Goal: Task Accomplishment & Management: Manage account settings

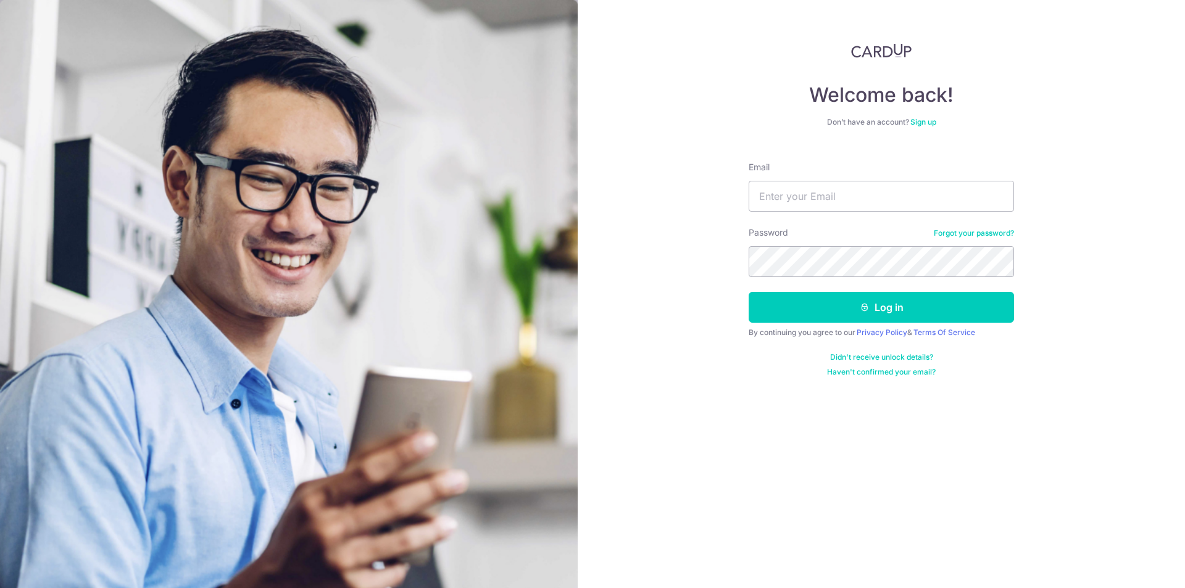
type input "[EMAIL_ADDRESS][DOMAIN_NAME]"
click at [814, 307] on button "Log in" at bounding box center [880, 307] width 265 height 31
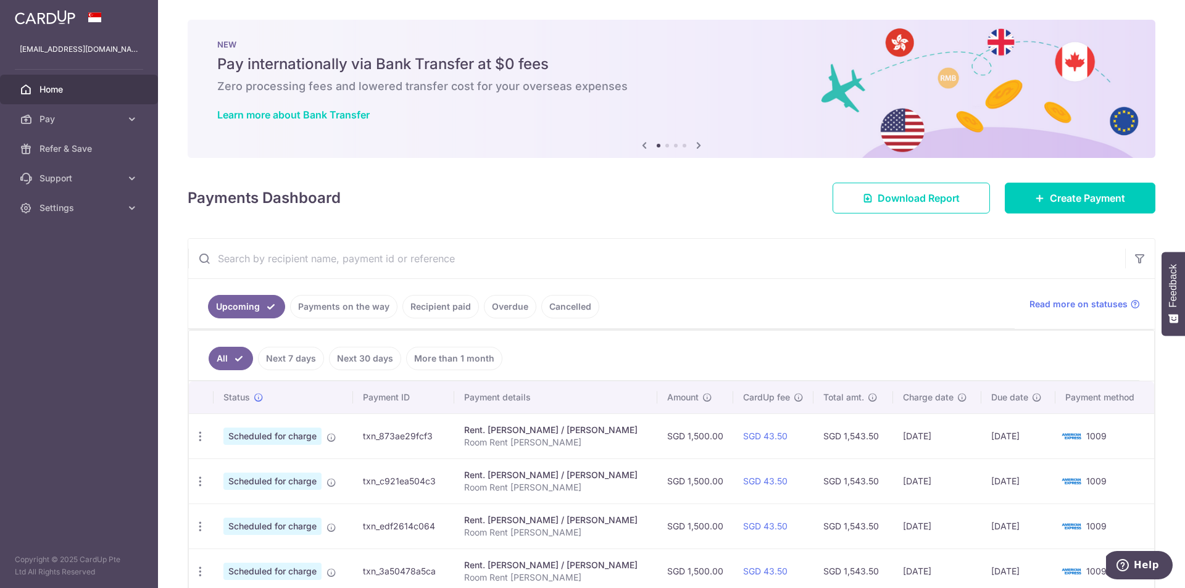
click at [351, 311] on link "Payments on the way" at bounding box center [343, 306] width 107 height 23
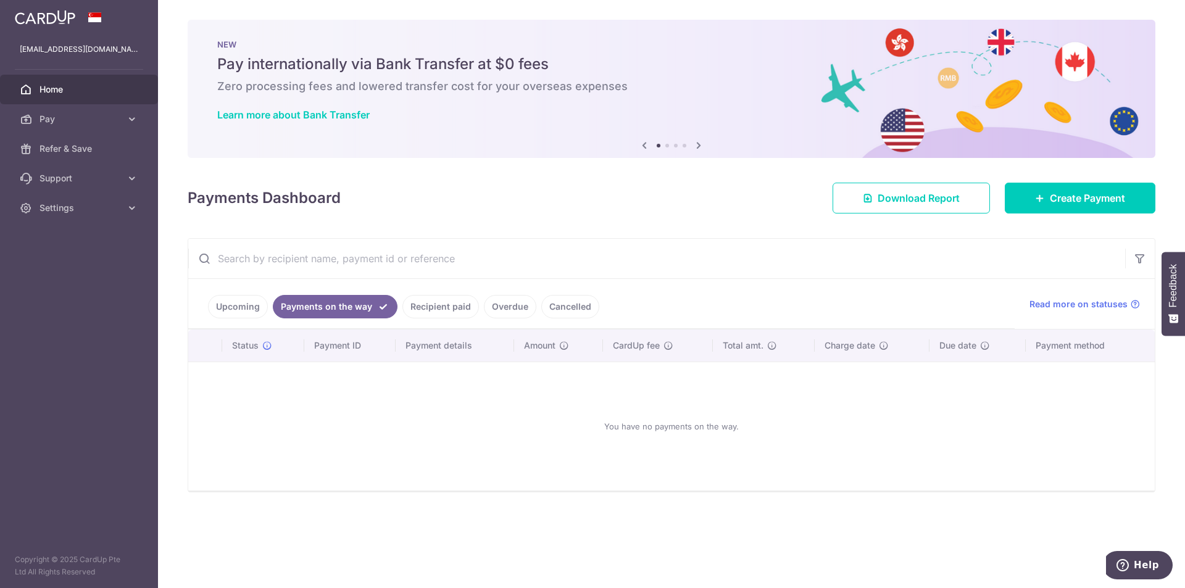
click at [211, 306] on link "Upcoming" at bounding box center [238, 306] width 60 height 23
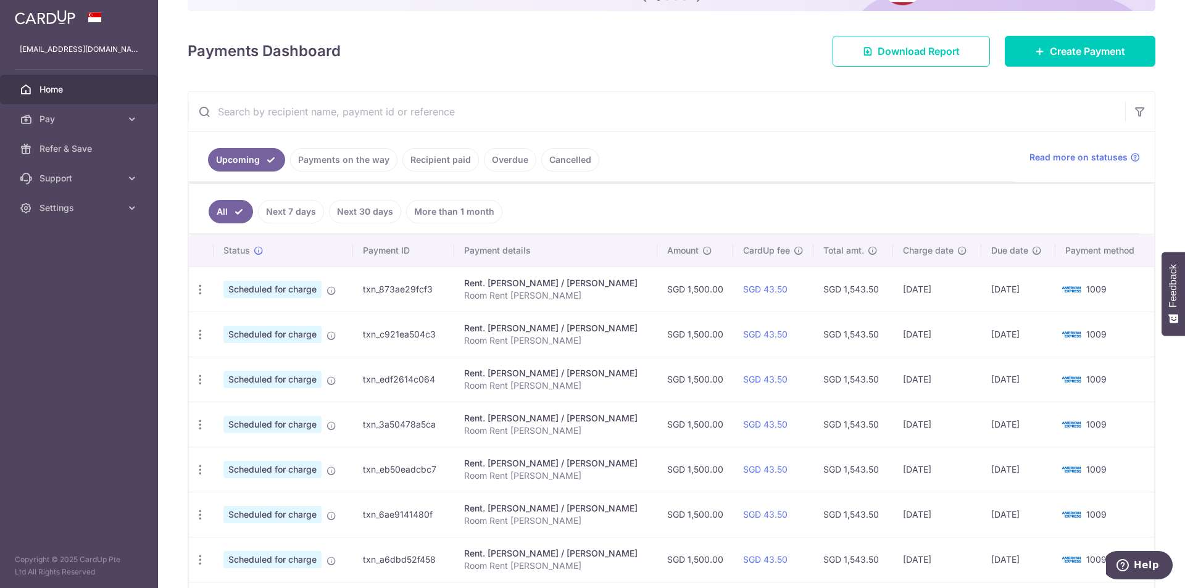
scroll to position [185, 0]
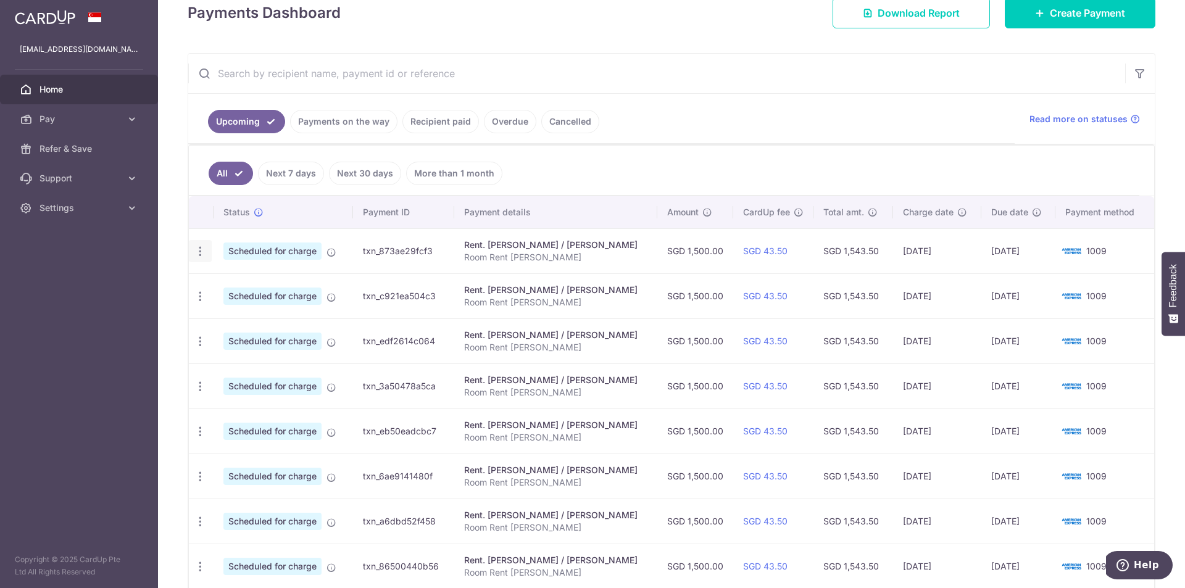
click at [202, 252] on icon "button" at bounding box center [200, 251] width 13 height 13
click at [238, 284] on span "Update payment" at bounding box center [266, 285] width 84 height 15
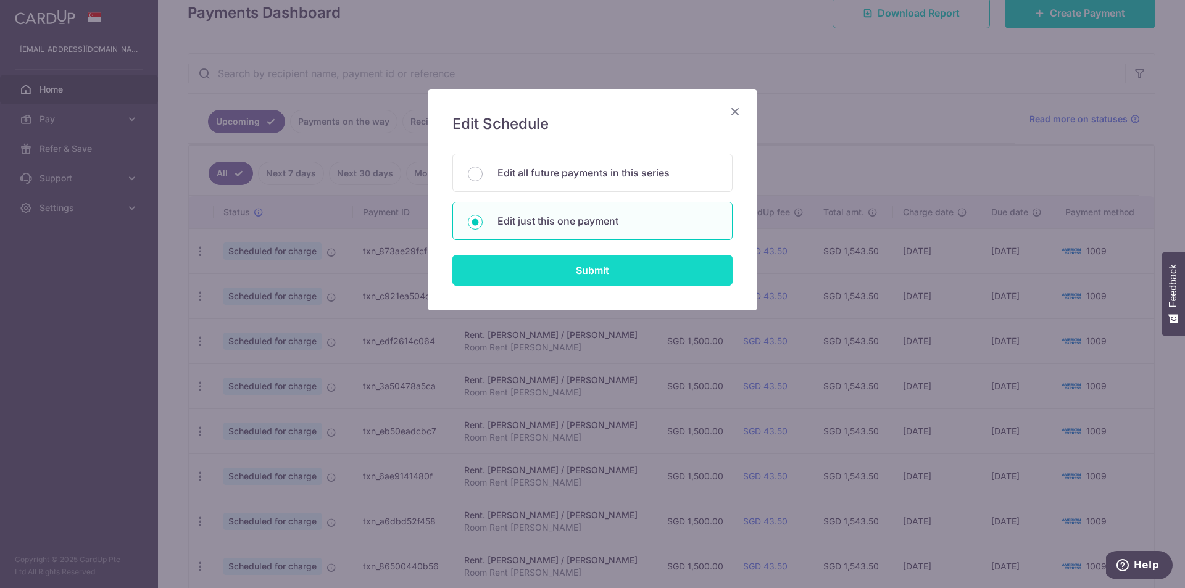
click at [594, 273] on input "Submit" at bounding box center [592, 270] width 280 height 31
radio input "true"
type input "1,500.00"
type input "30/11/2025"
type input "Room Rent Aroi Santos"
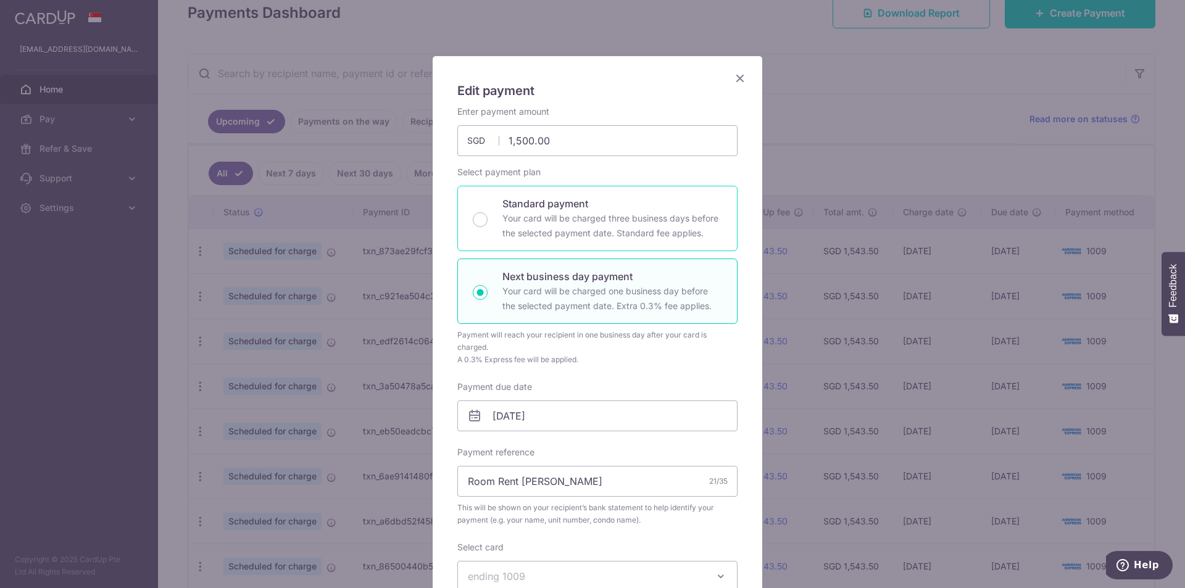
scroll to position [62, 0]
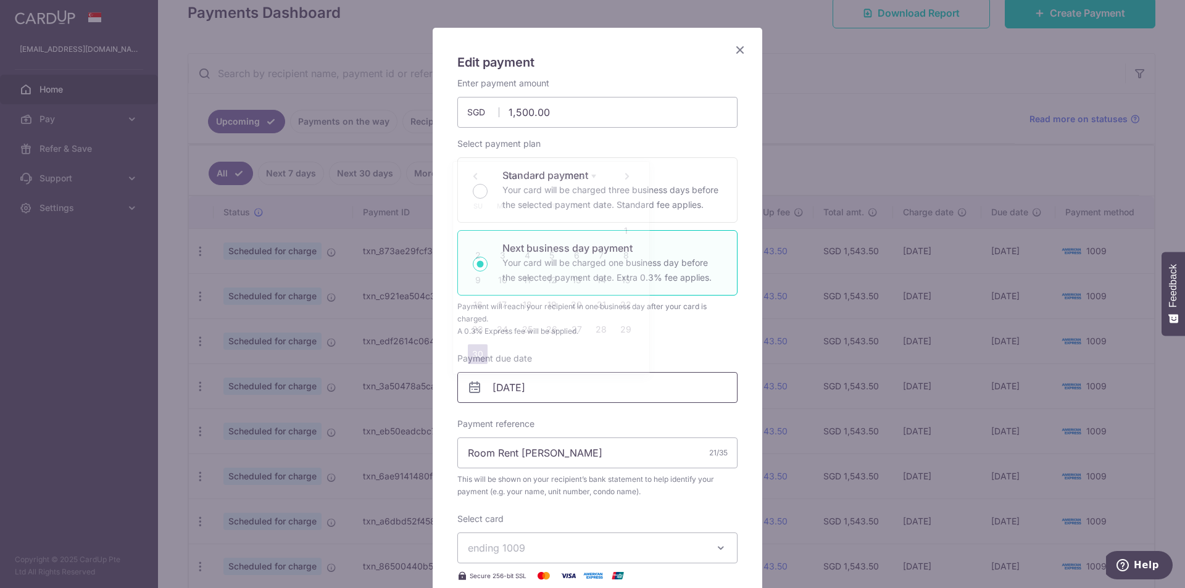
click at [492, 388] on input "30/11/2025" at bounding box center [597, 387] width 280 height 31
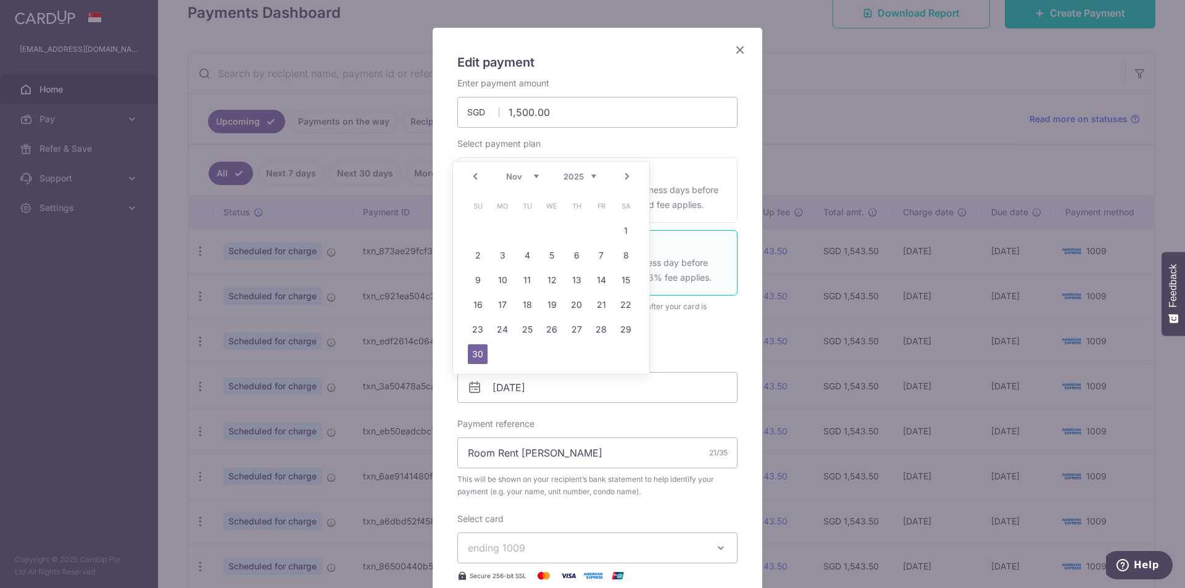
click at [734, 51] on icon "Close" at bounding box center [739, 49] width 15 height 15
